Goal: Task Accomplishment & Management: Use online tool/utility

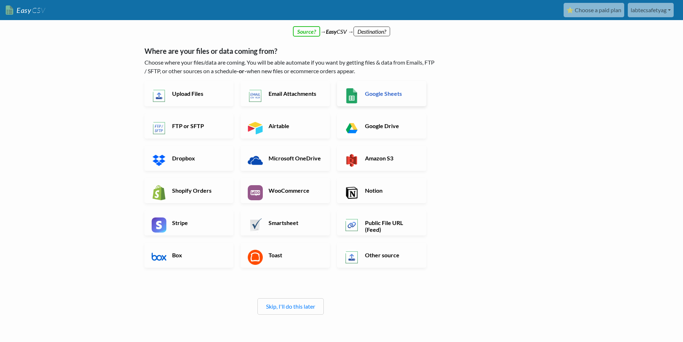
click at [391, 94] on h6 "Google Sheets" at bounding box center [391, 93] width 56 height 7
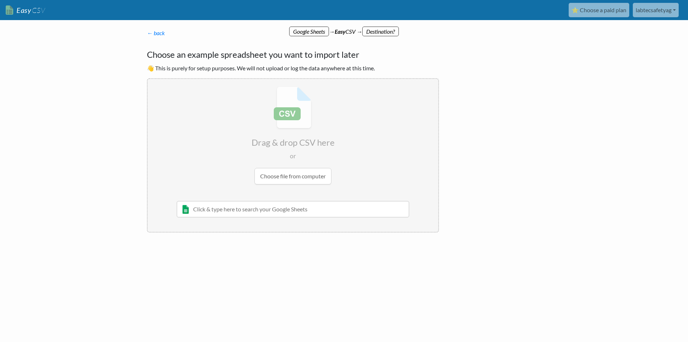
click at [318, 116] on input "file" at bounding box center [293, 135] width 291 height 113
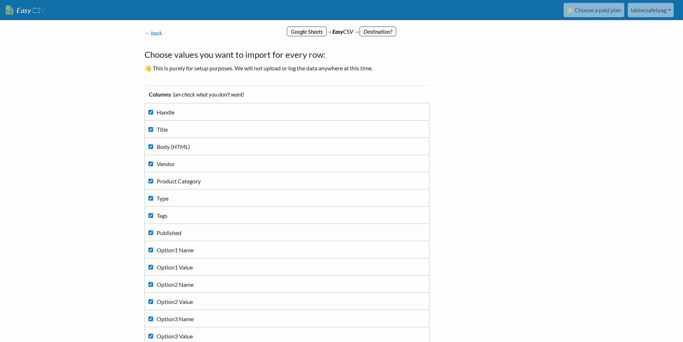
click at [151, 112] on input "Handle" at bounding box center [150, 112] width 5 height 5
checkbox input "false"
click at [150, 144] on input "Body (HTML)" at bounding box center [150, 146] width 5 height 5
checkbox input "false"
click at [147, 163] on td "Vendor" at bounding box center [286, 163] width 285 height 17
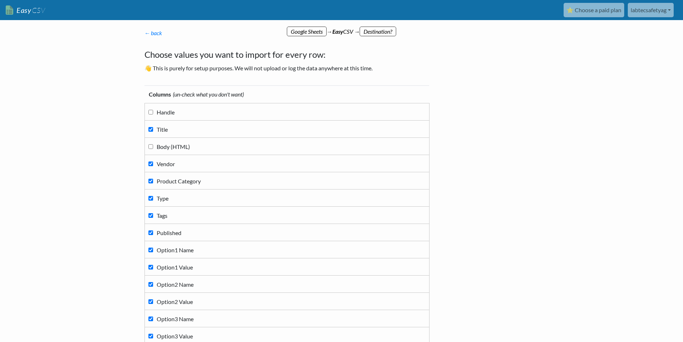
click at [148, 164] on input "Vendor" at bounding box center [150, 163] width 5 height 5
checkbox input "false"
drag, startPoint x: 151, startPoint y: 196, endPoint x: 152, endPoint y: 201, distance: 4.7
click at [151, 197] on input "Type" at bounding box center [150, 198] width 5 height 5
checkbox input "false"
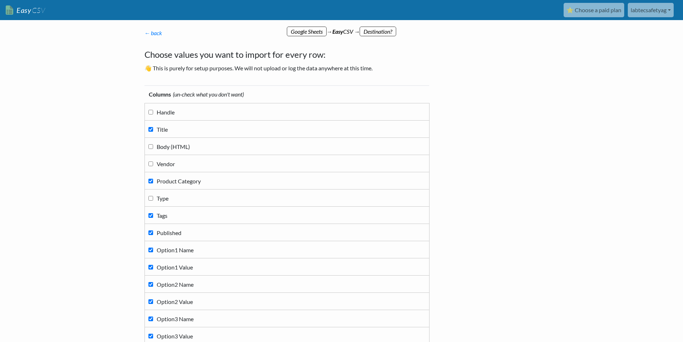
click at [151, 216] on input "Tags" at bounding box center [150, 215] width 5 height 5
checkbox input "false"
click at [149, 234] on input "Published" at bounding box center [150, 232] width 5 height 5
checkbox input "false"
click at [152, 247] on label "Option1 Name" at bounding box center [286, 249] width 277 height 10
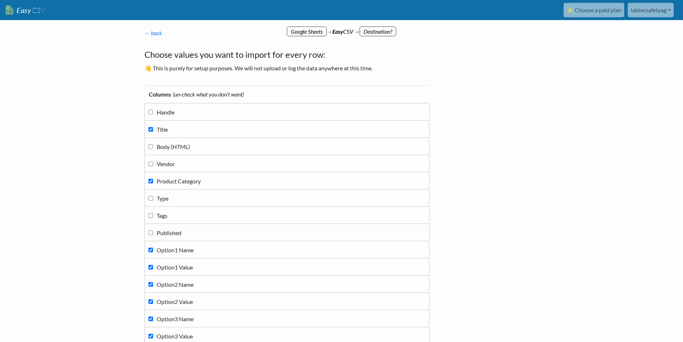
click at [152, 247] on input "Option1 Name" at bounding box center [150, 249] width 5 height 5
checkbox input "false"
drag, startPoint x: 149, startPoint y: 265, endPoint x: 150, endPoint y: 269, distance: 3.6
click at [149, 266] on input "Option1 Value" at bounding box center [150, 266] width 5 height 5
checkbox input "false"
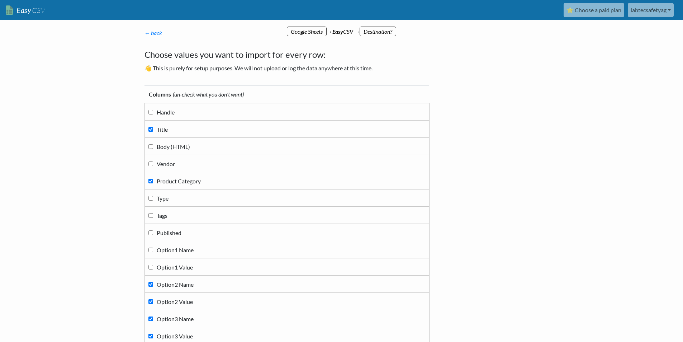
drag, startPoint x: 152, startPoint y: 280, endPoint x: 152, endPoint y: 287, distance: 7.5
click at [152, 280] on label "Option2 Name" at bounding box center [286, 284] width 277 height 10
click at [152, 282] on input "Option2 Name" at bounding box center [150, 284] width 5 height 5
checkbox input "false"
click at [152, 296] on td "Option2 Value" at bounding box center [286, 300] width 285 height 17
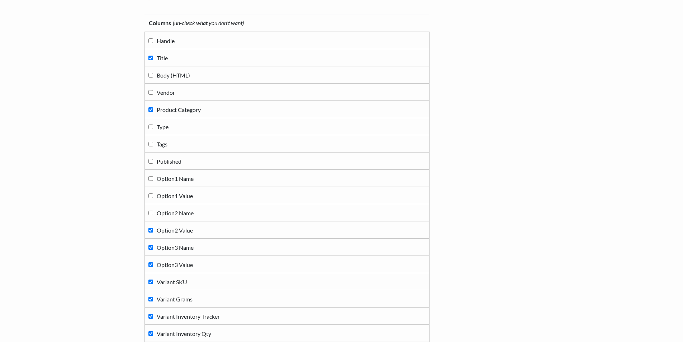
scroll to position [72, 0]
click at [152, 225] on label "Option2 Value" at bounding box center [286, 229] width 277 height 10
click at [152, 227] on input "Option2 Value" at bounding box center [150, 229] width 5 height 5
checkbox input "false"
click at [152, 245] on label "Option3 Name" at bounding box center [286, 247] width 277 height 10
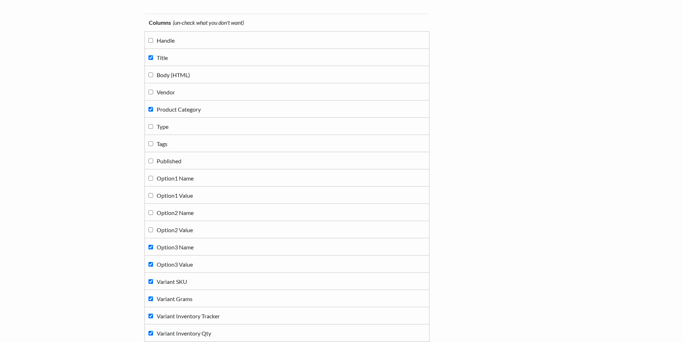
click at [152, 245] on input "Option3 Name" at bounding box center [150, 246] width 5 height 5
checkbox input "false"
click at [151, 253] on td "Option3 Name" at bounding box center [286, 246] width 285 height 17
click at [151, 264] on input "Option3 Value" at bounding box center [150, 264] width 5 height 5
checkbox input "false"
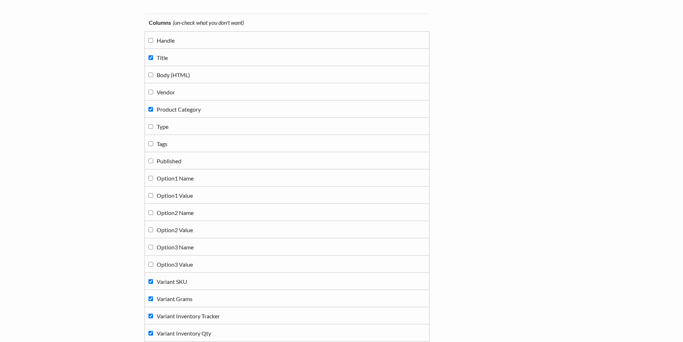
click at [151, 285] on label "Variant SKU" at bounding box center [286, 281] width 277 height 10
click at [151, 283] on input "Variant SKU" at bounding box center [150, 281] width 5 height 5
checkbox input "false"
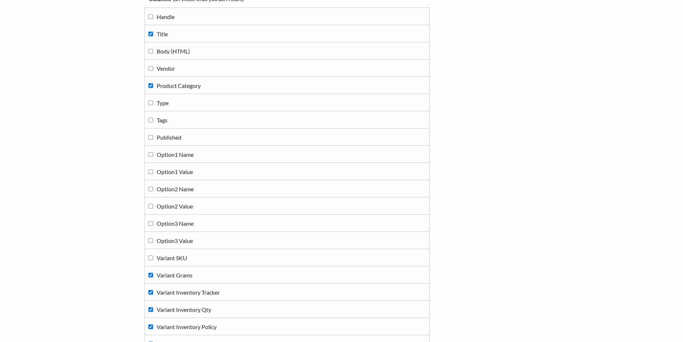
scroll to position [143, 0]
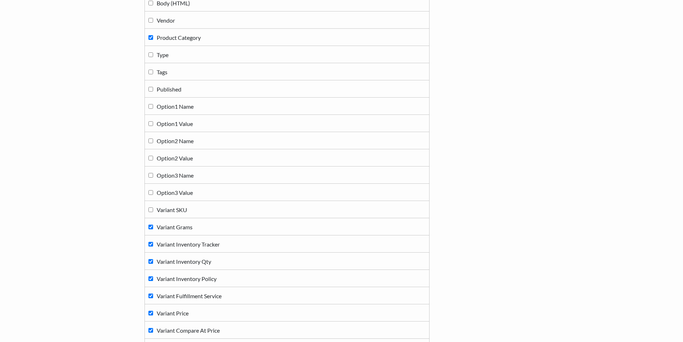
click at [152, 224] on label "Variant Grams" at bounding box center [286, 226] width 277 height 10
click at [152, 224] on input "Variant Grams" at bounding box center [150, 226] width 5 height 5
checkbox input "false"
click at [152, 242] on label "Variant Inventory Tracker" at bounding box center [286, 244] width 277 height 10
click at [152, 242] on input "Variant Inventory Tracker" at bounding box center [150, 244] width 5 height 5
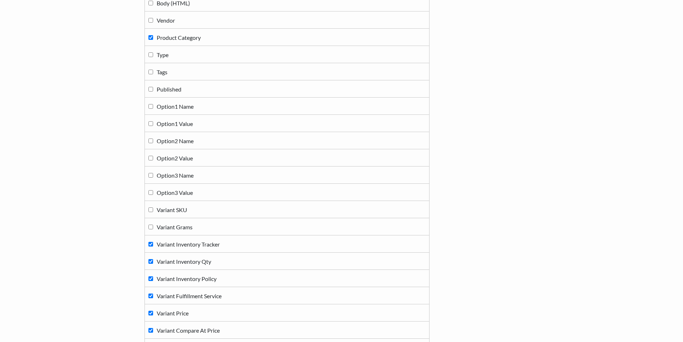
checkbox input "false"
click at [154, 259] on label "Variant Inventory Qty" at bounding box center [286, 261] width 277 height 10
click at [153, 259] on input "Variant Inventory Qty" at bounding box center [150, 261] width 5 height 5
checkbox input "false"
click at [150, 276] on label "Variant Inventory Policy" at bounding box center [286, 278] width 277 height 10
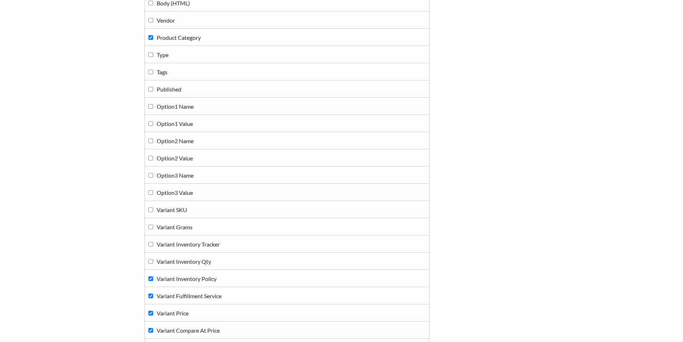
click at [150, 276] on input "Variant Inventory Policy" at bounding box center [150, 278] width 5 height 5
checkbox input "false"
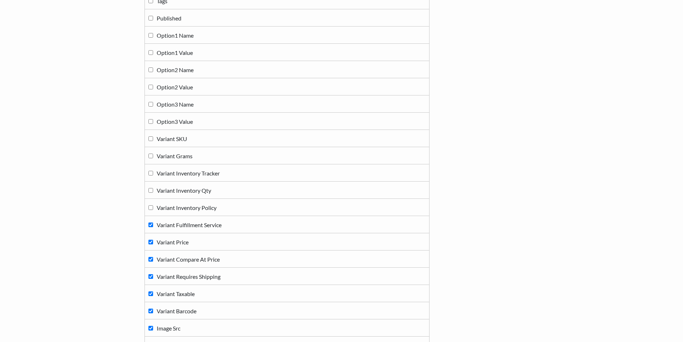
scroll to position [215, 0]
click at [155, 229] on td "Variant Fulfillment Service" at bounding box center [286, 223] width 285 height 17
drag, startPoint x: 149, startPoint y: 227, endPoint x: 150, endPoint y: 245, distance: 18.7
click at [149, 228] on label "Variant Fulfillment Service" at bounding box center [286, 224] width 277 height 10
click at [149, 226] on input "Variant Fulfillment Service" at bounding box center [150, 223] width 5 height 5
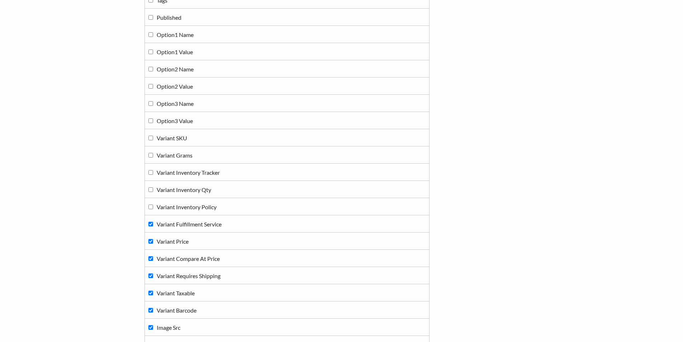
checkbox input "false"
click at [150, 245] on label "Variant Price" at bounding box center [286, 241] width 277 height 10
click at [150, 243] on input "Variant Price" at bounding box center [150, 241] width 5 height 5
checkbox input "false"
click at [152, 260] on input "Variant Compare At Price" at bounding box center [150, 258] width 5 height 5
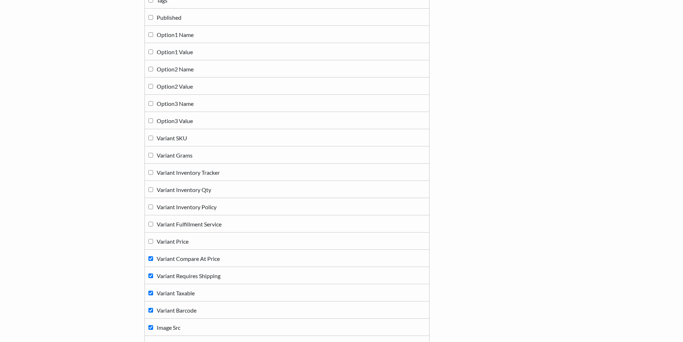
checkbox input "false"
click at [151, 273] on label "Variant Requires Shipping" at bounding box center [286, 275] width 277 height 10
click at [151, 273] on input "Variant Requires Shipping" at bounding box center [150, 275] width 5 height 5
checkbox input "false"
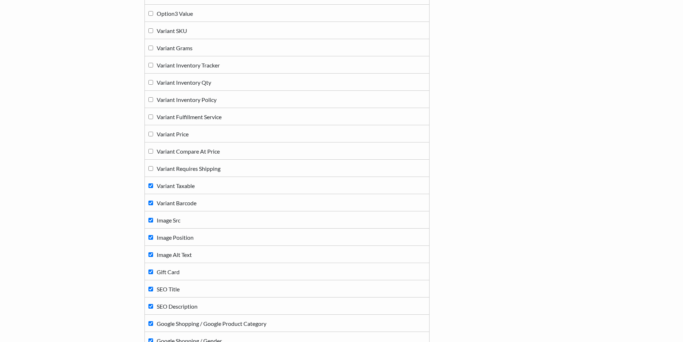
scroll to position [323, 0]
click at [151, 182] on label "Variant Taxable" at bounding box center [286, 185] width 277 height 10
click at [151, 183] on input "Variant Taxable" at bounding box center [150, 185] width 5 height 5
checkbox input "false"
drag, startPoint x: 151, startPoint y: 199, endPoint x: 153, endPoint y: 207, distance: 7.8
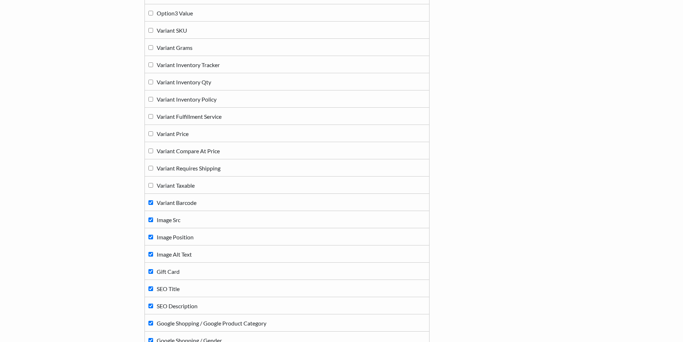
click at [151, 200] on label "Variant Barcode" at bounding box center [286, 202] width 277 height 10
click at [151, 200] on input "Variant Barcode" at bounding box center [150, 202] width 5 height 5
checkbox input "false"
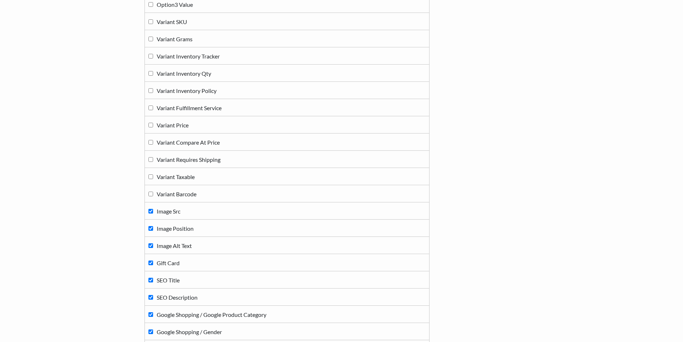
scroll to position [358, 0]
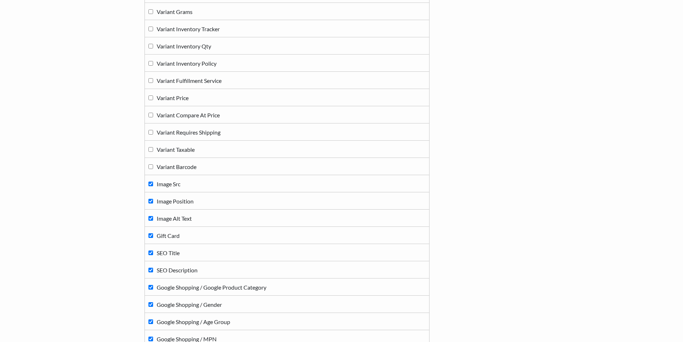
click at [148, 234] on td "Gift Card" at bounding box center [286, 234] width 285 height 17
click at [151, 238] on label "Gift Card" at bounding box center [286, 235] width 277 height 10
click at [151, 238] on input "Gift Card" at bounding box center [150, 235] width 5 height 5
checkbox input "false"
click at [149, 260] on td "SEO Title" at bounding box center [286, 252] width 285 height 17
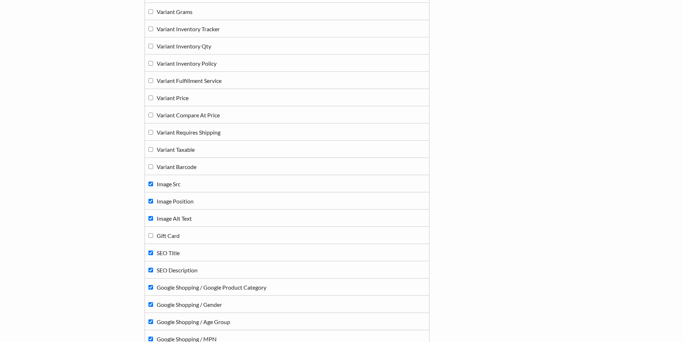
drag, startPoint x: 149, startPoint y: 253, endPoint x: 150, endPoint y: 268, distance: 14.4
click at [150, 254] on input "SEO Title" at bounding box center [150, 252] width 5 height 5
checkbox input "false"
click at [150, 270] on input "SEO Description" at bounding box center [150, 269] width 5 height 5
checkbox input "false"
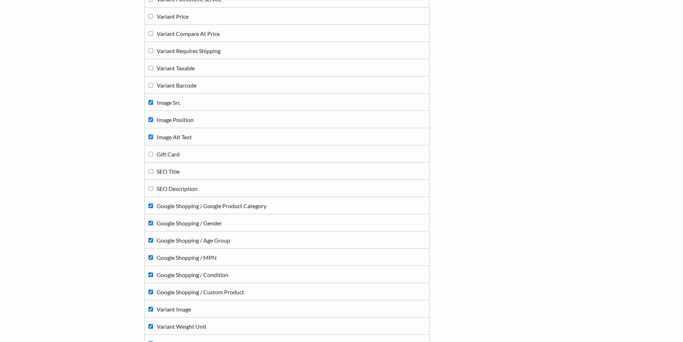
scroll to position [466, 0]
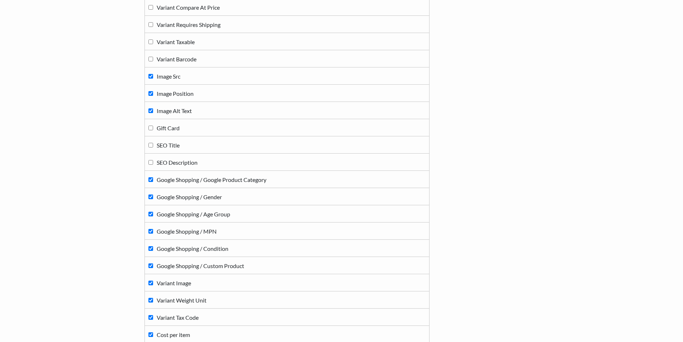
click at [152, 183] on label "Google Shopping / Google Product Category" at bounding box center [286, 179] width 277 height 10
click at [152, 182] on input "Google Shopping / Google Product Category" at bounding box center [150, 179] width 5 height 5
checkbox input "false"
click at [150, 199] on label "Google Shopping / Gender" at bounding box center [286, 196] width 277 height 10
click at [150, 199] on input "Google Shopping / Gender" at bounding box center [150, 196] width 5 height 5
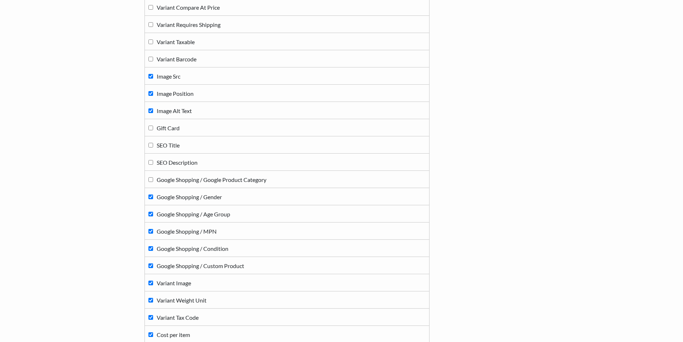
checkbox input "false"
click at [153, 220] on td "Google Shopping / Age Group" at bounding box center [286, 213] width 285 height 17
click at [151, 216] on label "Google Shopping / Age Group" at bounding box center [286, 214] width 277 height 10
click at [151, 216] on input "Google Shopping / Age Group" at bounding box center [150, 213] width 5 height 5
checkbox input "false"
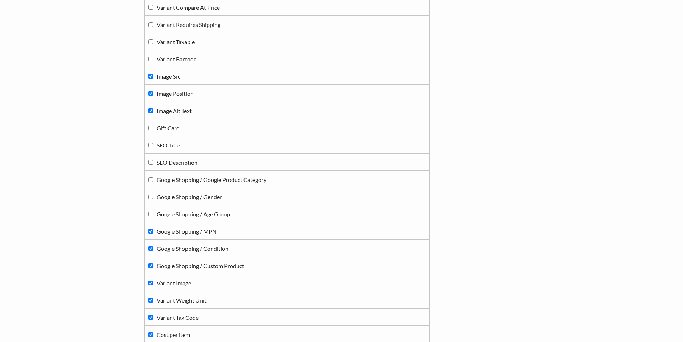
click at [150, 234] on label "Google Shopping / MPN" at bounding box center [286, 231] width 277 height 10
click at [150, 233] on input "Google Shopping / MPN" at bounding box center [150, 231] width 5 height 5
checkbox input "false"
drag, startPoint x: 147, startPoint y: 249, endPoint x: 153, endPoint y: 245, distance: 7.1
click at [148, 248] on td "Google Shopping / Condition" at bounding box center [286, 247] width 285 height 17
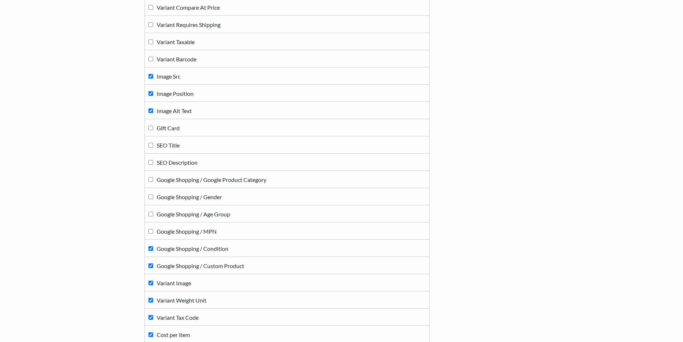
click at [152, 252] on label "Google Shopping / Condition" at bounding box center [286, 248] width 277 height 10
click at [152, 251] on input "Google Shopping / Condition" at bounding box center [150, 248] width 5 height 5
checkbox input "false"
click at [149, 269] on label "Google Shopping / Custom Product" at bounding box center [286, 265] width 277 height 10
click at [149, 268] on input "Google Shopping / Custom Product" at bounding box center [150, 265] width 5 height 5
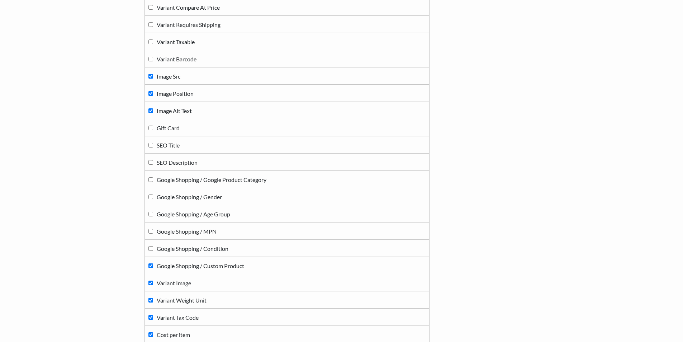
checkbox input "false"
click at [151, 279] on label "Variant Image" at bounding box center [286, 282] width 277 height 10
click at [151, 280] on input "Variant Image" at bounding box center [150, 282] width 5 height 5
checkbox input "false"
click at [151, 299] on input "Variant Weight Unit" at bounding box center [150, 299] width 5 height 5
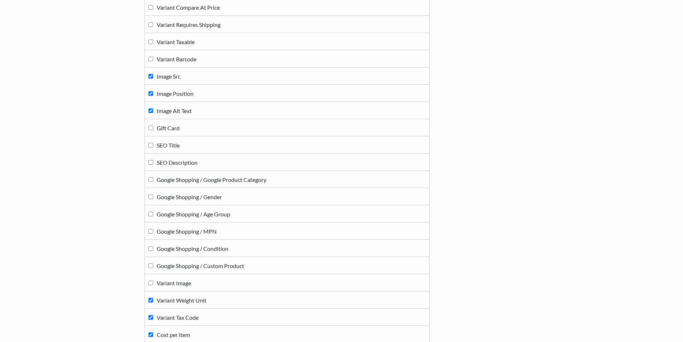
checkbox input "false"
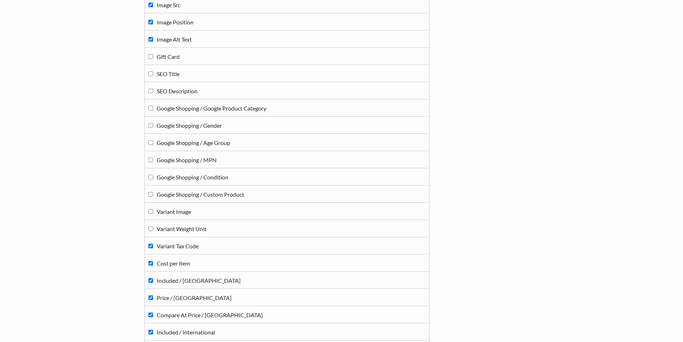
scroll to position [538, 0]
click at [156, 243] on label "Variant Tax Code" at bounding box center [286, 245] width 277 height 10
click at [153, 243] on input "Variant Tax Code" at bounding box center [150, 245] width 5 height 5
checkbox input "false"
click at [148, 262] on input "Cost per item" at bounding box center [150, 262] width 5 height 5
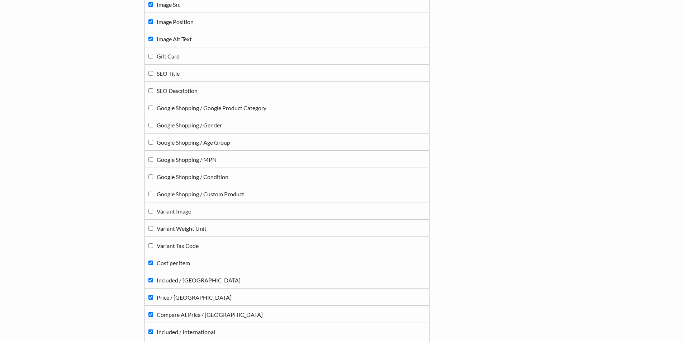
checkbox input "false"
click at [151, 281] on input "Included / United States" at bounding box center [150, 279] width 5 height 5
checkbox input "false"
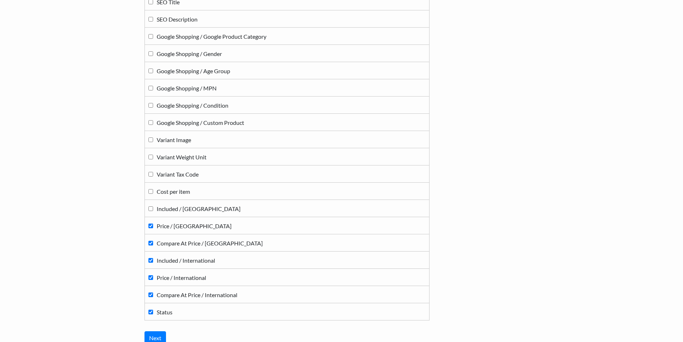
scroll to position [609, 0]
click at [152, 229] on label "Price / United States" at bounding box center [286, 225] width 277 height 10
click at [152, 228] on input "Price / United States" at bounding box center [150, 225] width 5 height 5
checkbox input "false"
click at [147, 249] on td "Compare At Price / United States" at bounding box center [286, 242] width 285 height 17
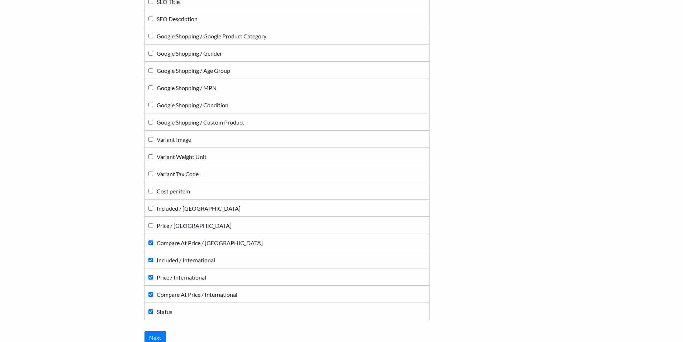
click at [151, 241] on input "Compare At Price / United States" at bounding box center [150, 242] width 5 height 5
checkbox input "false"
click at [149, 262] on label "Included / International" at bounding box center [286, 259] width 277 height 10
click at [149, 262] on input "Included / International" at bounding box center [150, 259] width 5 height 5
checkbox input "false"
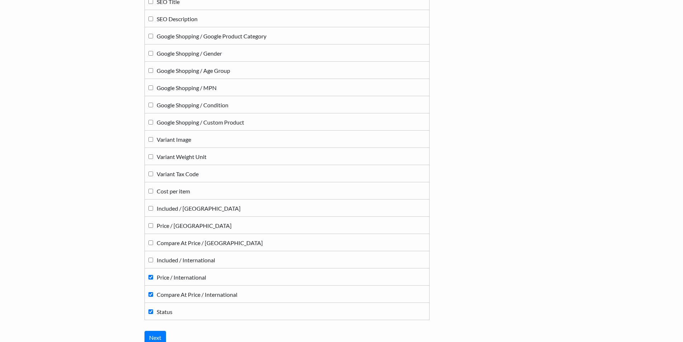
click at [150, 281] on label "Price / International" at bounding box center [286, 277] width 277 height 10
click at [150, 279] on input "Price / International" at bounding box center [150, 277] width 5 height 5
checkbox input "false"
click at [153, 300] on td "Compare At Price / International" at bounding box center [286, 293] width 285 height 17
click at [152, 294] on input "Compare At Price / International" at bounding box center [150, 294] width 5 height 5
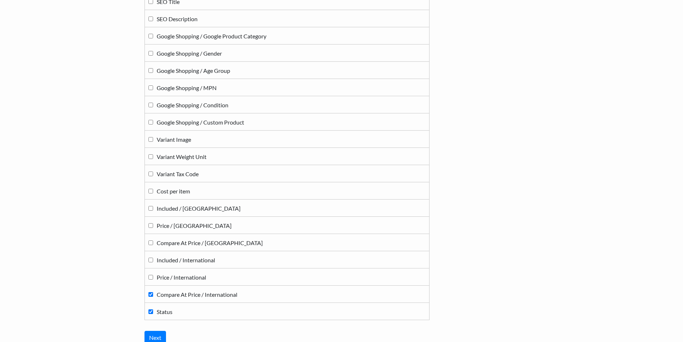
checkbox input "false"
click at [156, 332] on input "Next" at bounding box center [155, 337] width 22 height 14
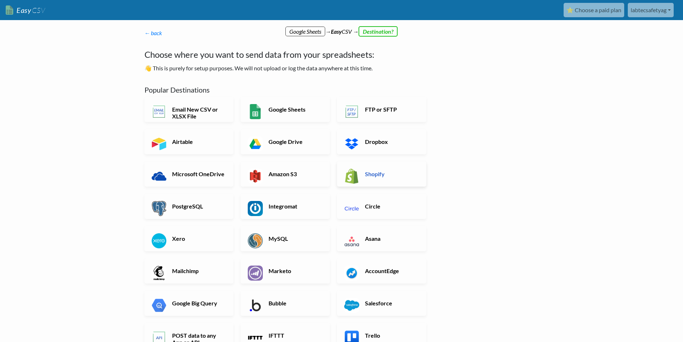
click at [383, 178] on link "Shopify" at bounding box center [381, 173] width 89 height 25
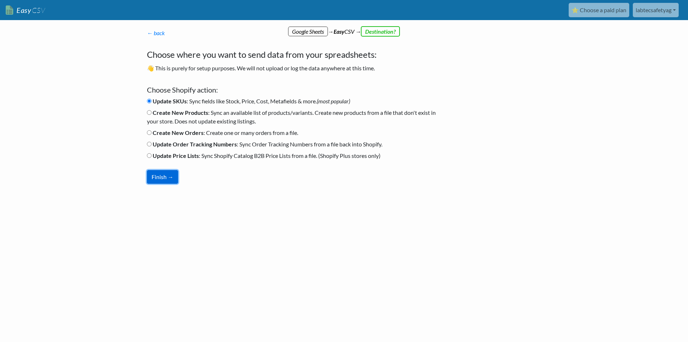
click at [161, 176] on button "Finish →" at bounding box center [162, 177] width 31 height 14
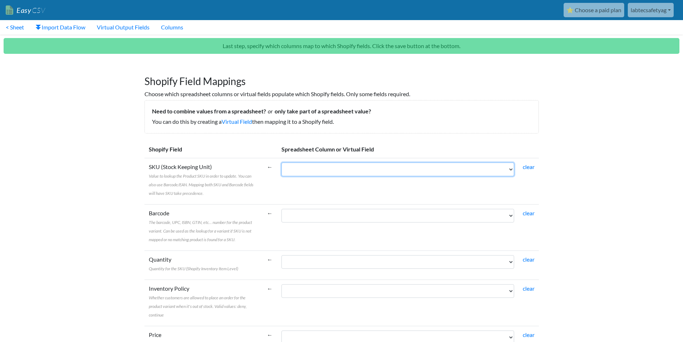
click at [368, 176] on select "Title Product Category Image Src Image Position Image Alt Text Status" at bounding box center [397, 169] width 233 height 14
drag, startPoint x: 147, startPoint y: 211, endPoint x: 161, endPoint y: 212, distance: 13.6
click at [148, 211] on td "Barcode The barcode, UPC, ISBN, GTIN, etc... number for the product variant. Ca…" at bounding box center [203, 227] width 118 height 46
click at [356, 169] on select "Title Product Category Image Src Image Position Image Alt Text Status" at bounding box center [397, 169] width 233 height 14
select select "cr_746536"
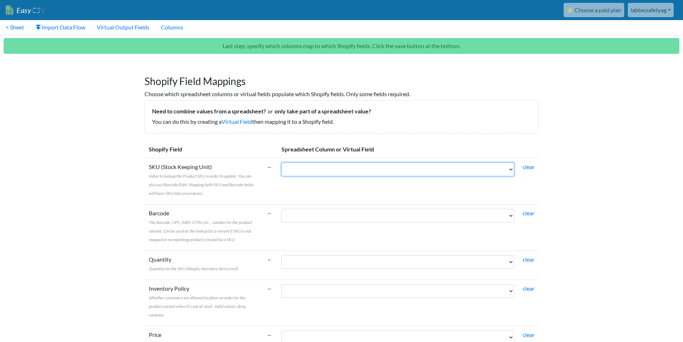
click at [281, 162] on select "Title Product Category Image Src Image Position Image Alt Text Status" at bounding box center [397, 169] width 233 height 14
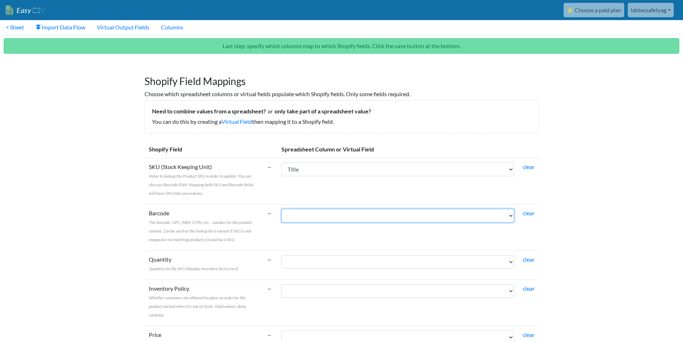
click at [302, 219] on select "Title Product Category Image Src Image Position Image Alt Text Status" at bounding box center [397, 216] width 233 height 14
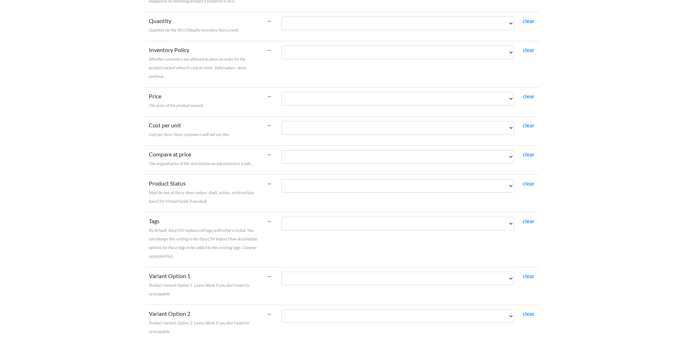
scroll to position [251, 0]
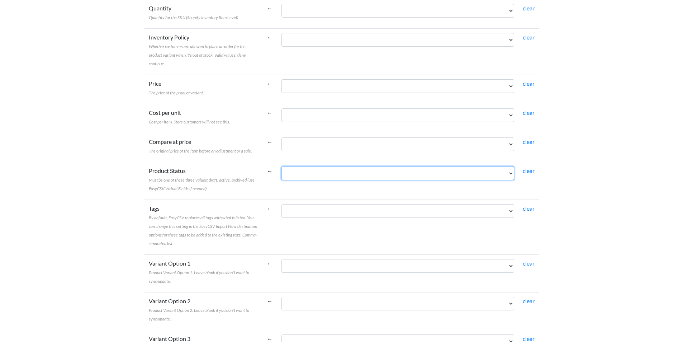
click at [319, 175] on select "Title Product Category Image Src Image Position Image Alt Text Status" at bounding box center [397, 173] width 233 height 14
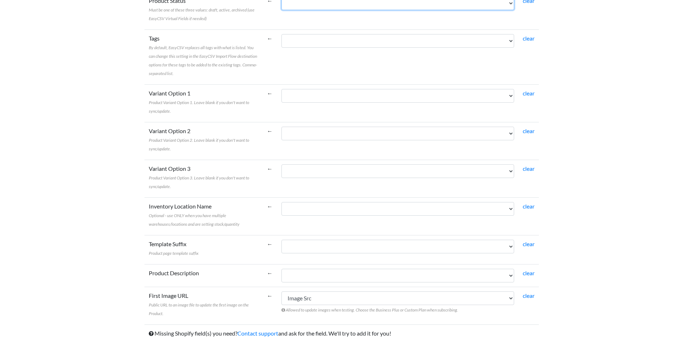
scroll to position [447, 0]
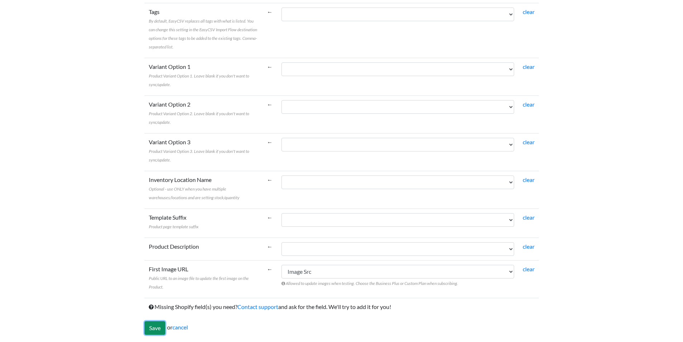
click at [154, 323] on input "Save" at bounding box center [154, 328] width 21 height 14
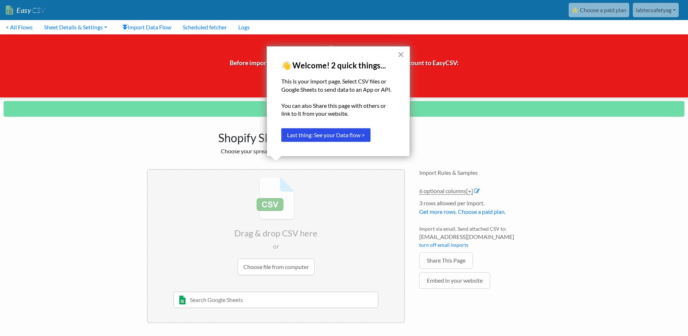
click at [401, 51] on button "×" at bounding box center [400, 54] width 7 height 11
